Goal: Find specific page/section: Find specific page/section

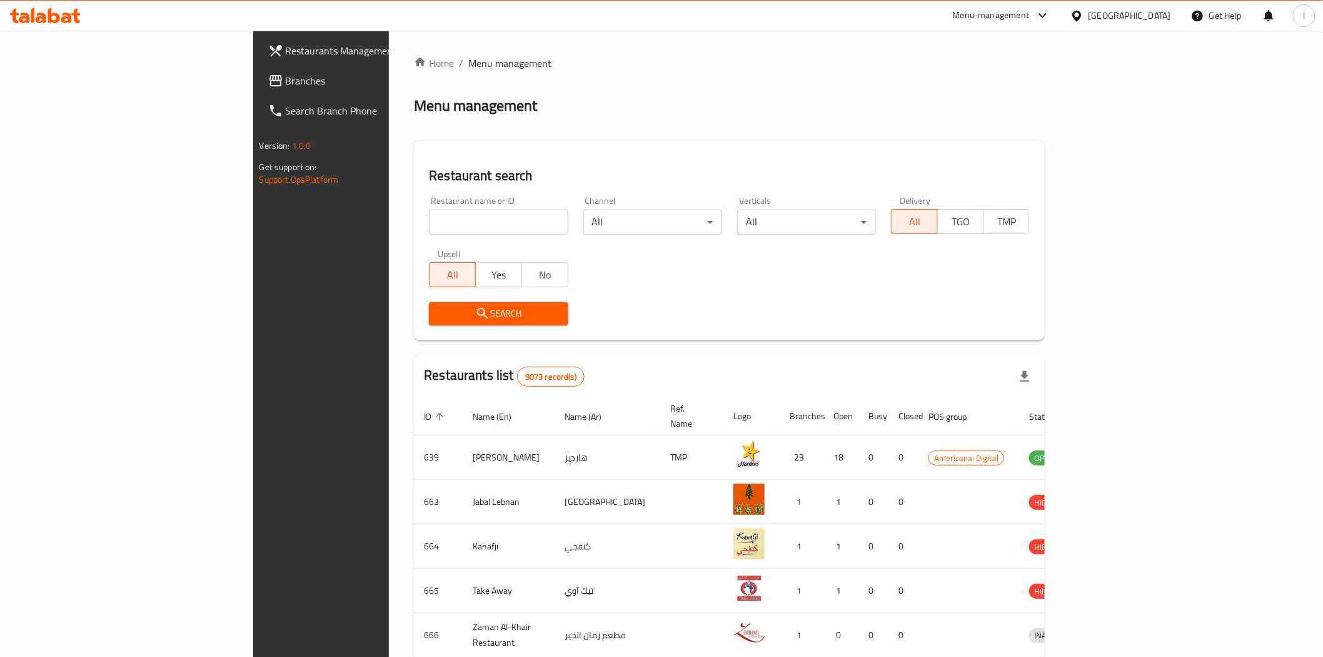
click at [429, 228] on input "search" at bounding box center [498, 222] width 139 height 25
paste input "698925"
type input "698925"
click at [439, 310] on span "Search" at bounding box center [498, 314] width 119 height 16
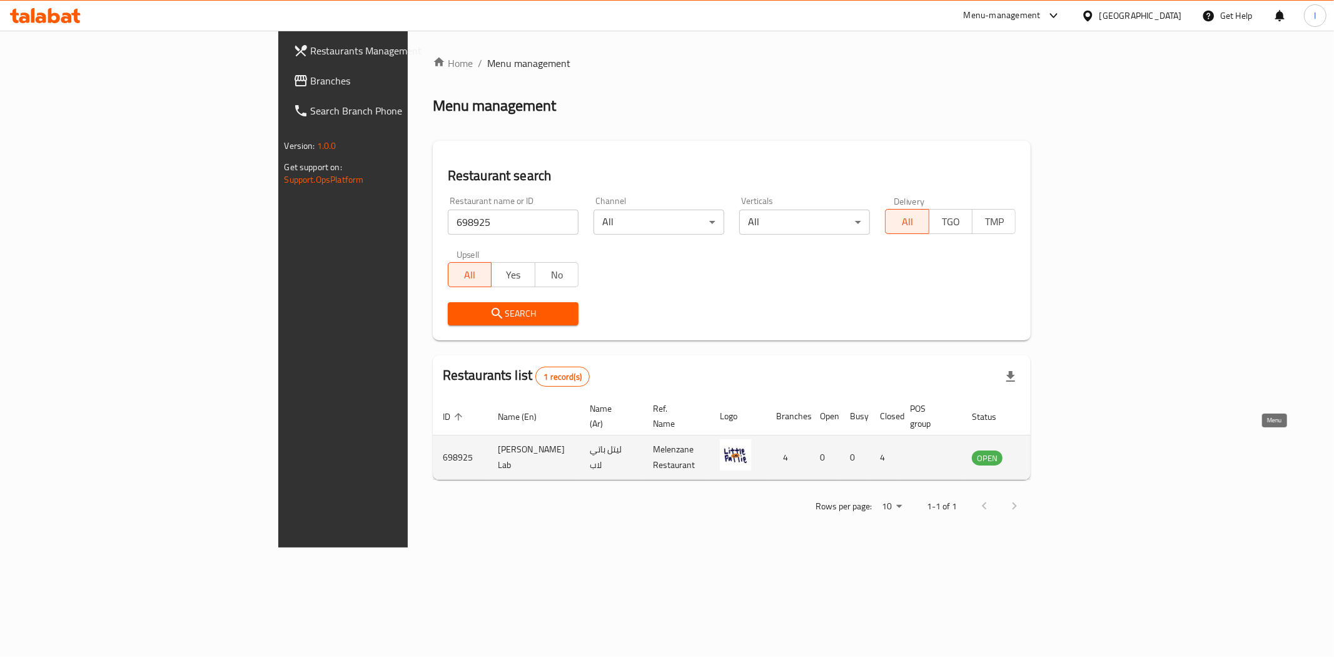
click at [1052, 453] on icon "enhanced table" at bounding box center [1045, 458] width 14 height 11
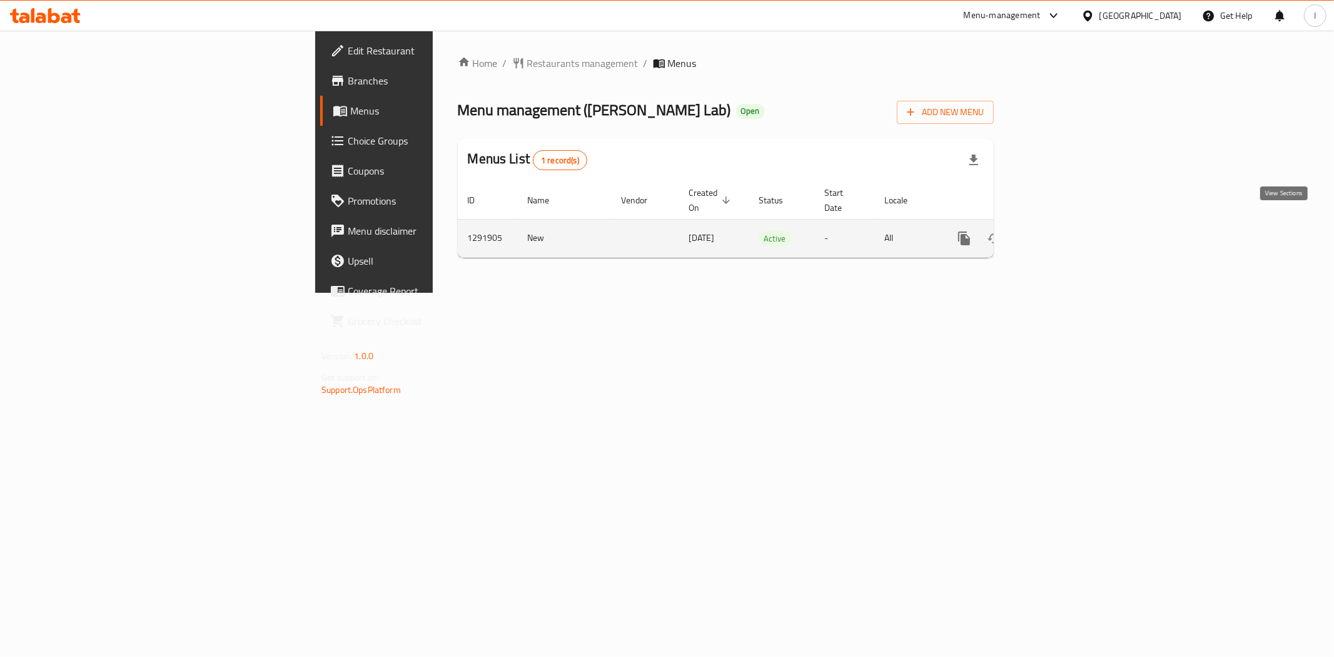
click at [1062, 231] on icon "enhanced table" at bounding box center [1054, 238] width 15 height 15
